Goal: Task Accomplishment & Management: Use online tool/utility

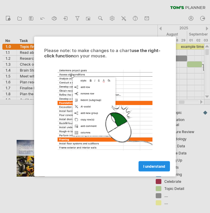
click at [148, 170] on link "I understand" at bounding box center [153, 167] width 31 height 10
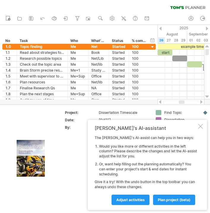
click at [200, 128] on div at bounding box center [200, 126] width 5 height 5
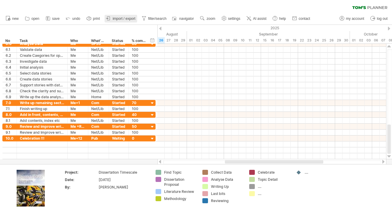
click at [116, 18] on span "import / export" at bounding box center [124, 19] width 23 height 4
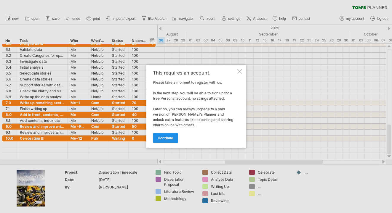
click at [164, 139] on span "continue" at bounding box center [165, 138] width 15 height 4
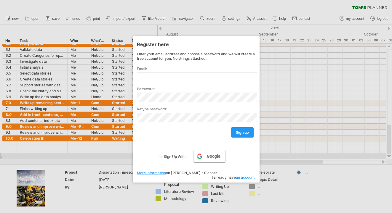
click at [210, 156] on span "Google" at bounding box center [214, 156] width 14 height 5
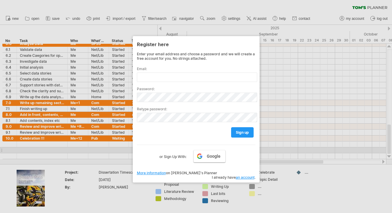
click at [210, 152] on link "Google" at bounding box center [210, 156] width 32 height 12
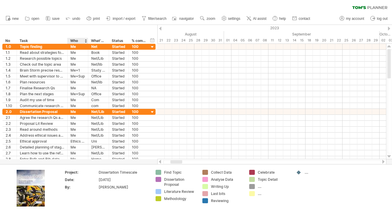
click at [86, 41] on div at bounding box center [85, 41] width 2 height 6
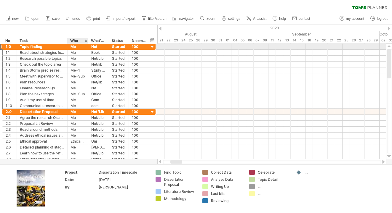
click at [79, 44] on div "Me" at bounding box center [78, 47] width 15 height 6
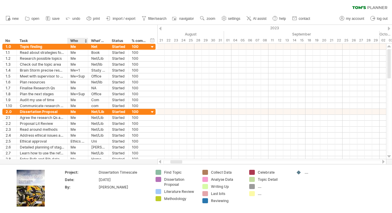
click at [79, 40] on div "Who" at bounding box center [77, 41] width 15 height 6
click at [79, 37] on div "**********" at bounding box center [78, 34] width 157 height 19
click at [71, 40] on div "Who" at bounding box center [77, 41] width 15 height 6
